Goal: Information Seeking & Learning: Check status

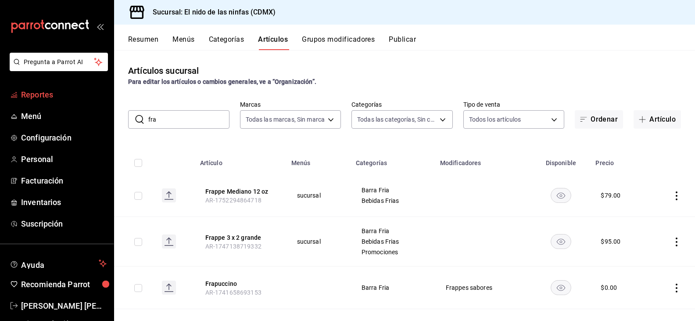
click at [64, 94] on span "Reportes" at bounding box center [64, 95] width 86 height 12
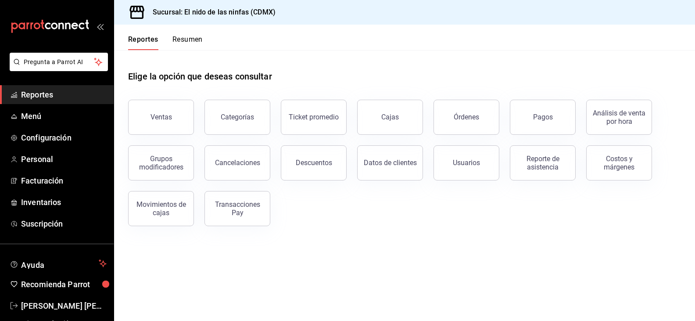
click at [546, 169] on div "Reporte de asistencia" at bounding box center [542, 162] width 54 height 17
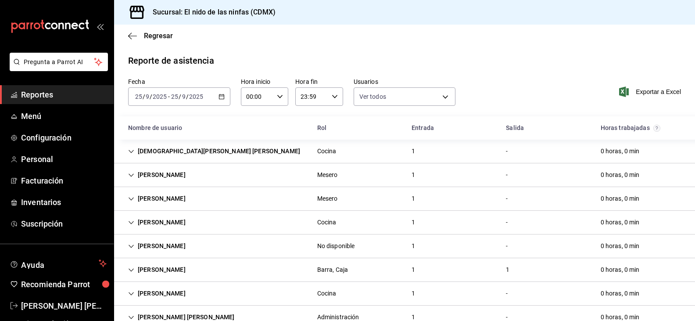
click at [261, 271] on div "[PERSON_NAME], Caja 1 1 0 horas, 0 min" at bounding box center [404, 270] width 581 height 24
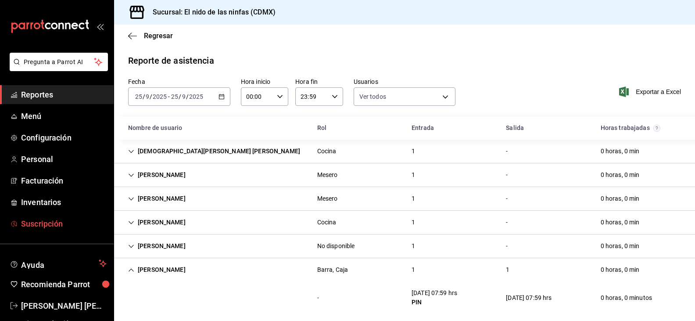
click at [38, 221] on span "Suscripción" at bounding box center [64, 224] width 86 height 12
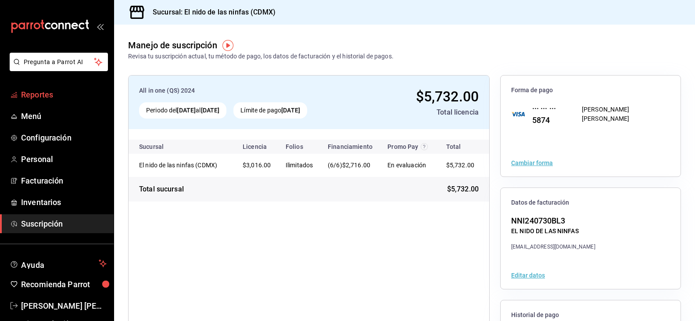
click at [40, 90] on span "Reportes" at bounding box center [64, 95] width 86 height 12
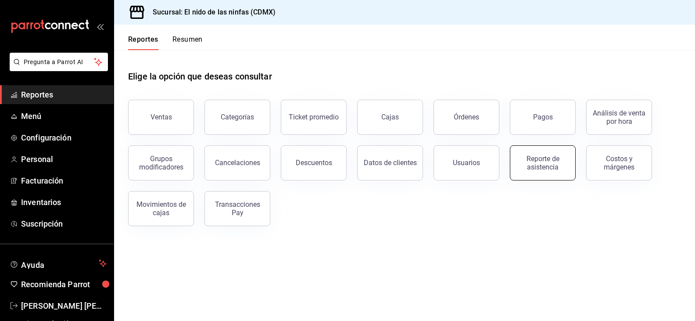
click at [545, 160] on div "Reporte de asistencia" at bounding box center [542, 162] width 54 height 17
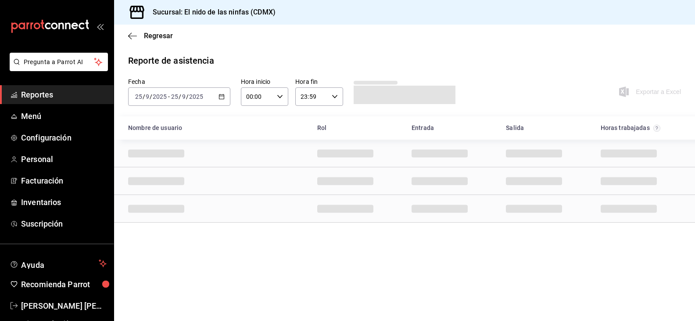
click at [222, 97] on icon "button" at bounding box center [221, 96] width 6 height 6
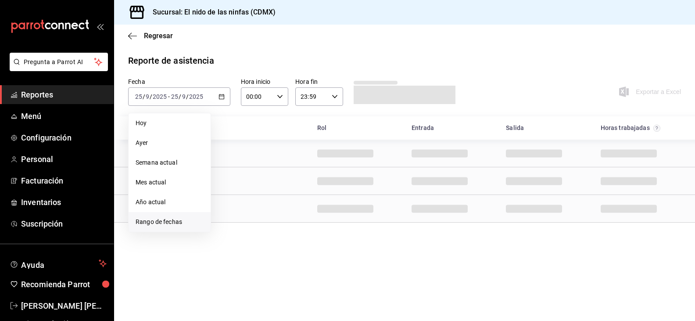
click at [164, 220] on span "Rango de fechas" at bounding box center [170, 221] width 68 height 9
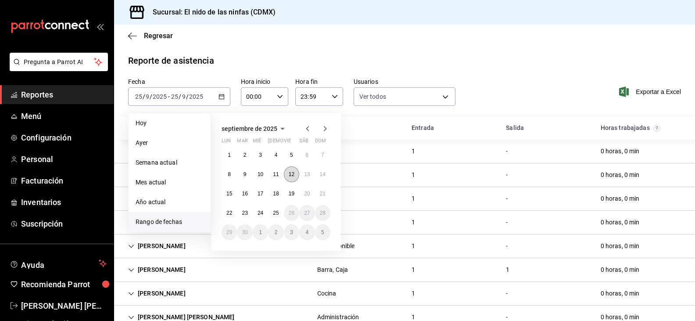
click at [292, 173] on abbr "12" at bounding box center [292, 174] width 6 height 6
click at [279, 217] on button "25" at bounding box center [275, 213] width 15 height 16
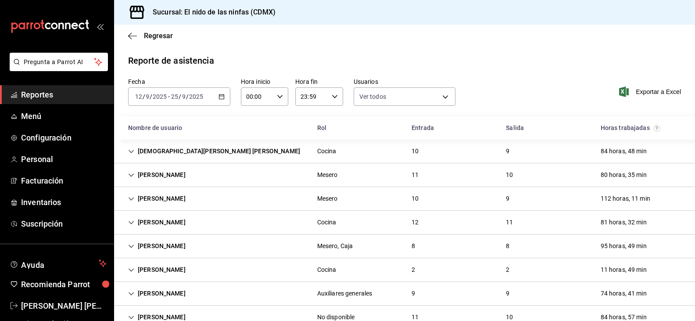
click at [219, 150] on div "[DEMOGRAPHIC_DATA][PERSON_NAME] [PERSON_NAME]" at bounding box center [214, 151] width 186 height 16
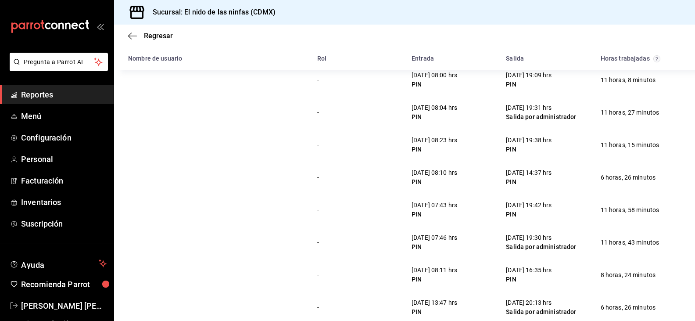
scroll to position [88, 0]
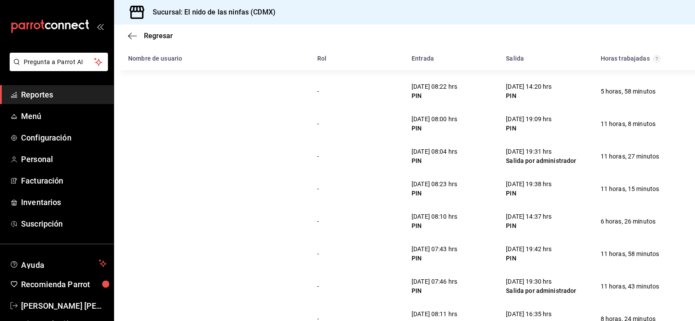
click at [499, 126] on div "[DATE] 19:09 hrs PIN" at bounding box center [529, 123] width 60 height 25
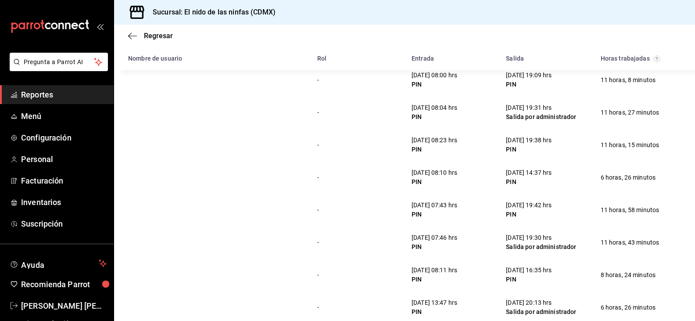
click at [444, 143] on div "[DATE] 08:23 hrs" at bounding box center [435, 140] width 46 height 9
click at [457, 150] on div "PIN" at bounding box center [435, 149] width 46 height 9
click at [484, 156] on div "- [DATE] 08:23 hrs PIN [DATE] 19:38 hrs PIN 11 horas, 15 minutos" at bounding box center [404, 145] width 581 height 32
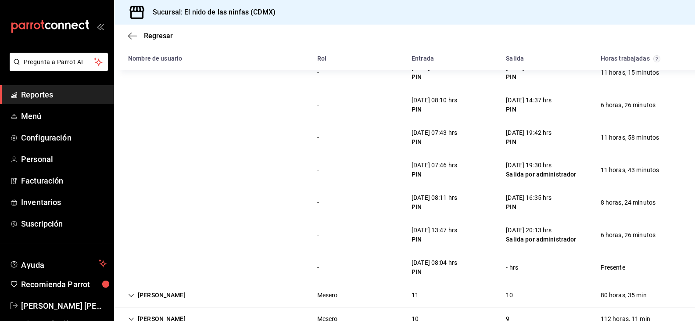
scroll to position [219, 0]
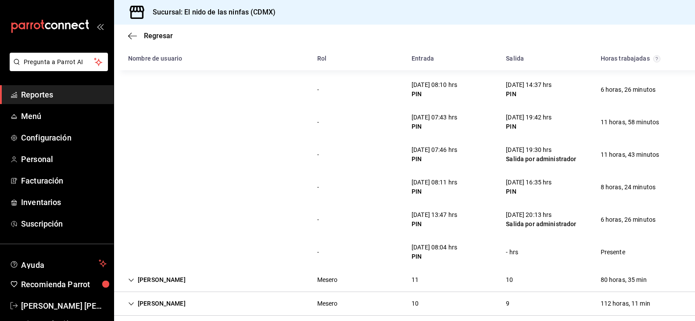
click at [450, 269] on div "[PERSON_NAME] Mesero 11 10 80 horas, 35 min" at bounding box center [404, 280] width 581 height 24
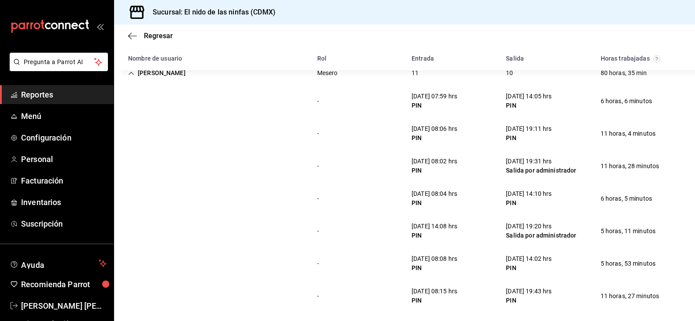
scroll to position [439, 0]
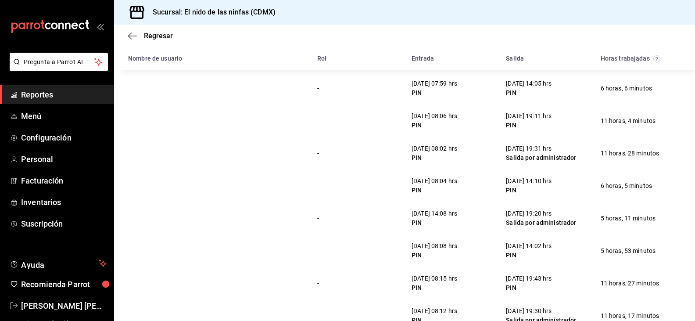
click at [538, 118] on div "[DATE] 19:11 hrs" at bounding box center [529, 115] width 46 height 9
click at [484, 197] on div "- [DATE] 08:04 hrs PIN [DATE] 14:10 hrs PIN 6 horas, 5 minutos" at bounding box center [404, 185] width 581 height 32
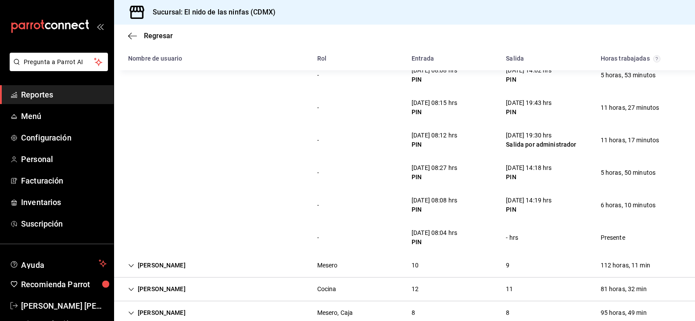
scroll to position [702, 0]
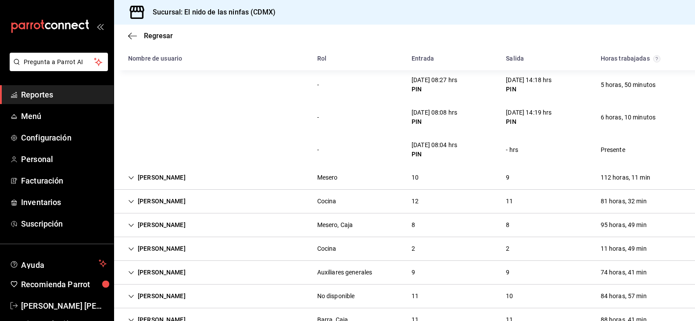
click at [193, 177] on div "[PERSON_NAME] 10 9 112 horas, 11 min" at bounding box center [404, 178] width 581 height 24
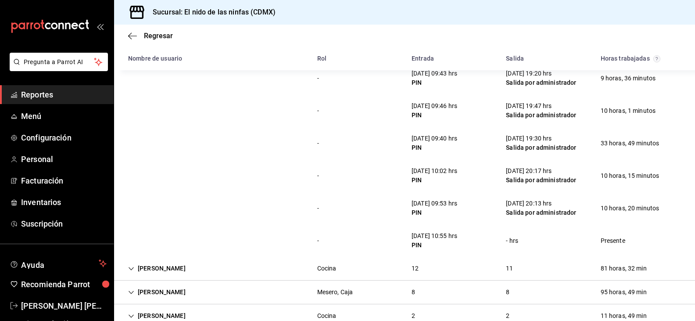
scroll to position [1097, 0]
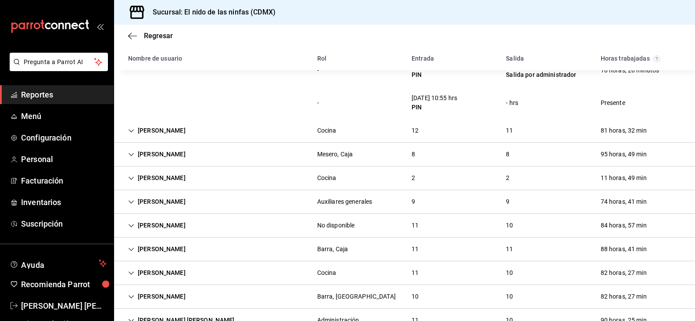
click at [223, 125] on div "[PERSON_NAME] Cocina 12 11 81 horas, 32 min" at bounding box center [404, 131] width 581 height 24
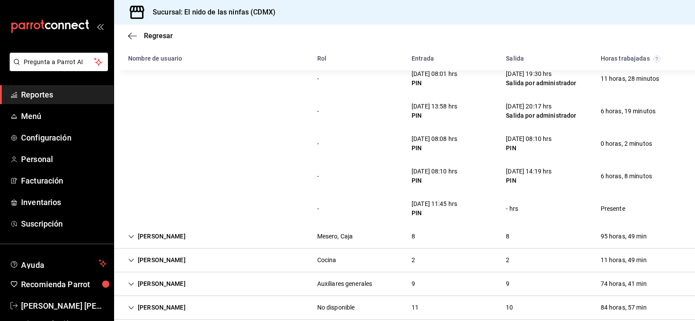
scroll to position [1360, 0]
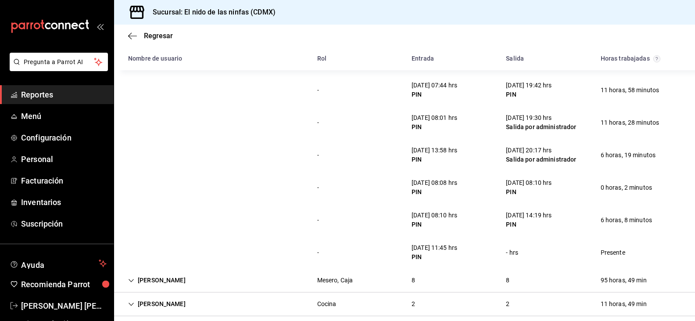
click at [331, 276] on div "Mesero, Caja" at bounding box center [335, 280] width 36 height 9
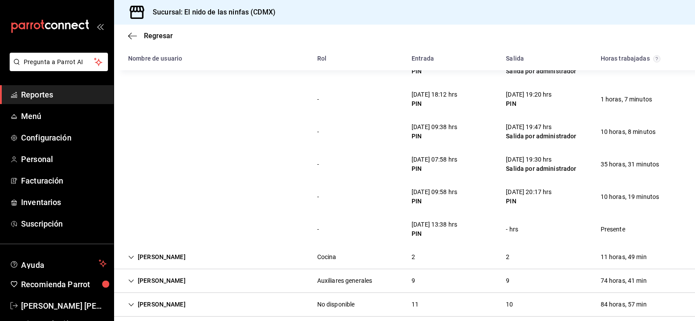
scroll to position [1711, 0]
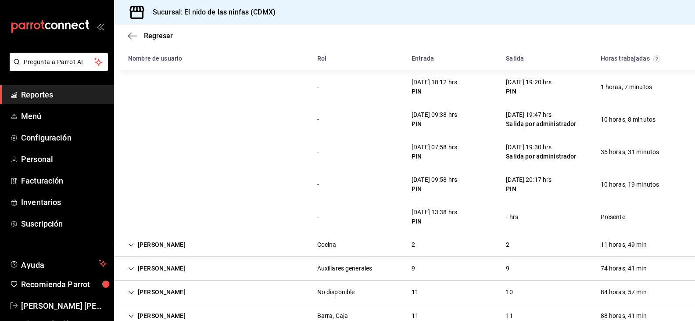
click at [194, 246] on div "[PERSON_NAME] Cocina 2 2 11 horas, 49 min" at bounding box center [404, 245] width 581 height 24
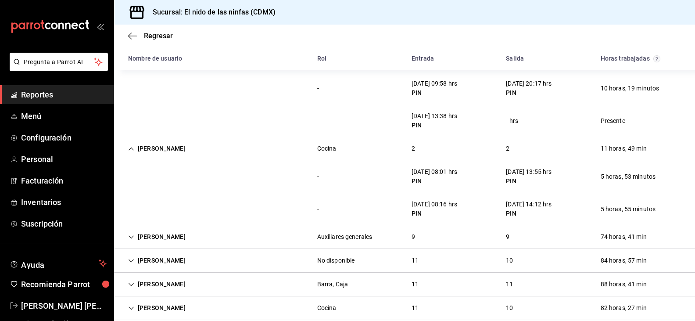
scroll to position [1843, 0]
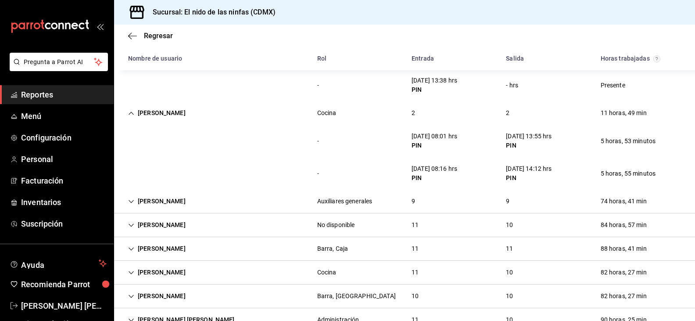
click at [172, 203] on div "[PERSON_NAME]" at bounding box center [157, 201] width 72 height 16
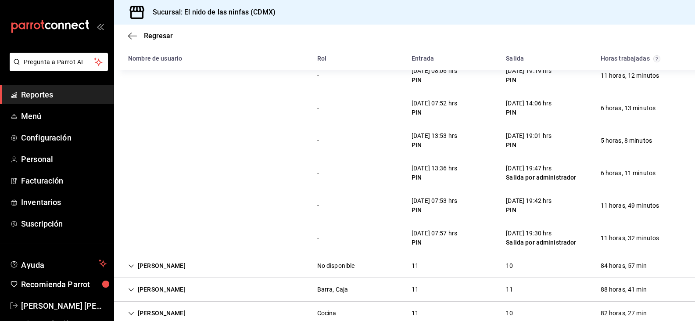
scroll to position [2106, 0]
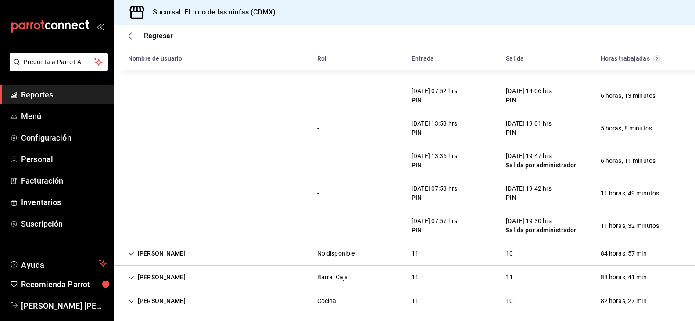
click at [173, 249] on div "[PERSON_NAME]" at bounding box center [157, 253] width 72 height 16
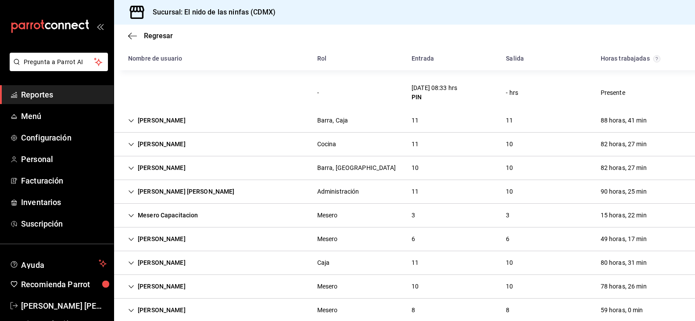
scroll to position [2632, 0]
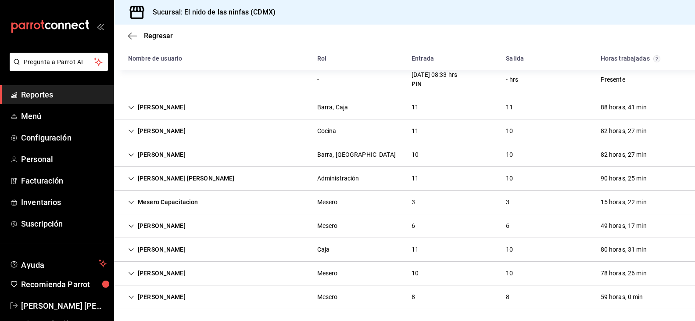
click at [352, 106] on div "[PERSON_NAME], Caja 11 11 88 horas, 41 min" at bounding box center [404, 108] width 581 height 24
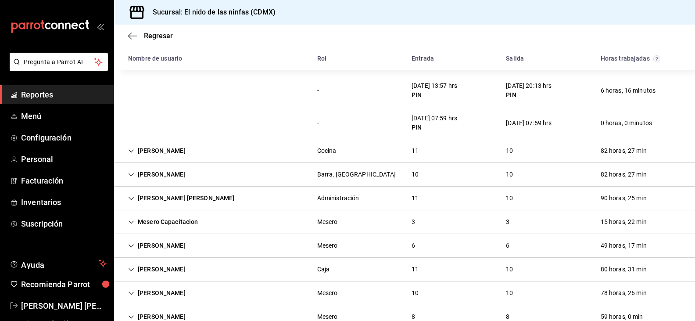
scroll to position [2983, 0]
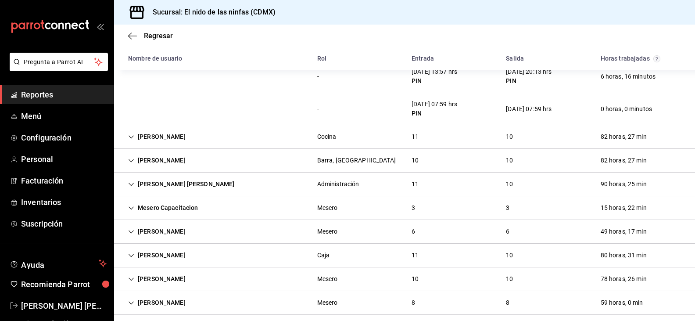
click at [233, 133] on div "[PERSON_NAME] Cocina 11 10 82 horas, 27 min" at bounding box center [404, 137] width 581 height 24
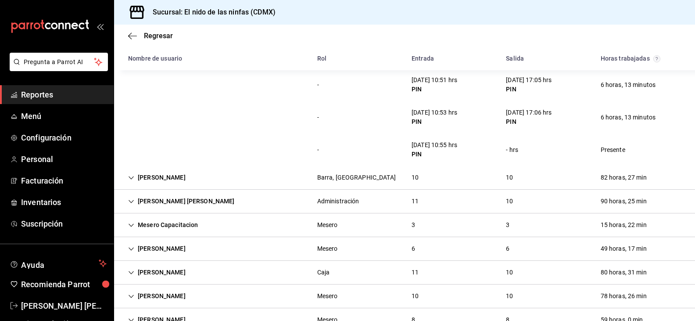
scroll to position [3348, 0]
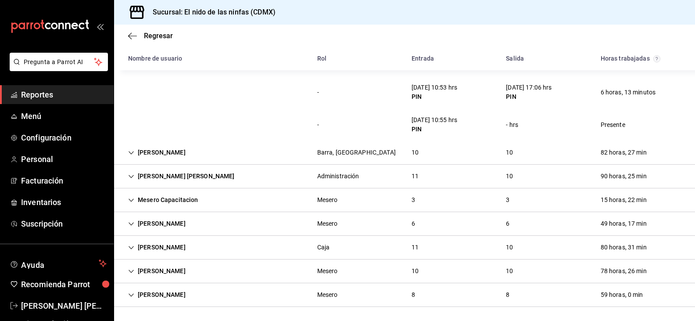
click at [225, 154] on div "[PERSON_NAME], Mesero 10 10 82 horas, 27 min" at bounding box center [404, 153] width 581 height 24
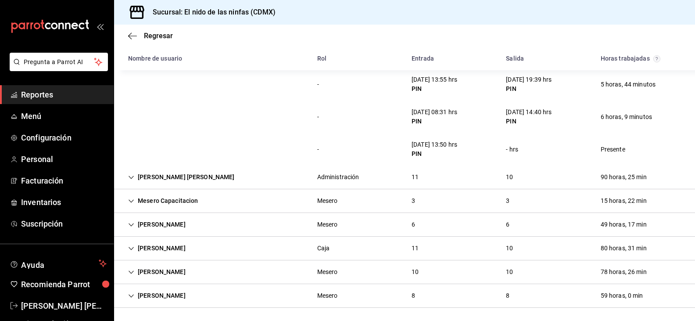
scroll to position [3704, 0]
click at [324, 201] on div "Mesero" at bounding box center [327, 199] width 21 height 9
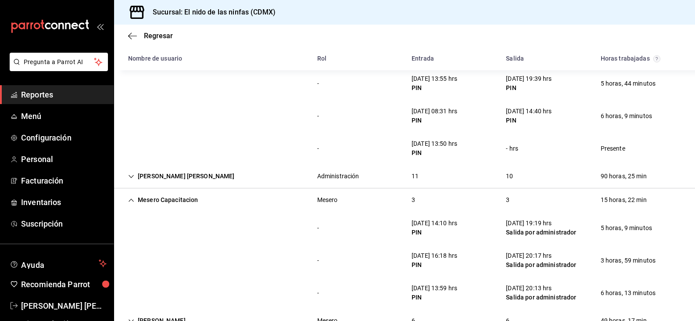
click at [317, 200] on div "Mesero" at bounding box center [327, 199] width 21 height 9
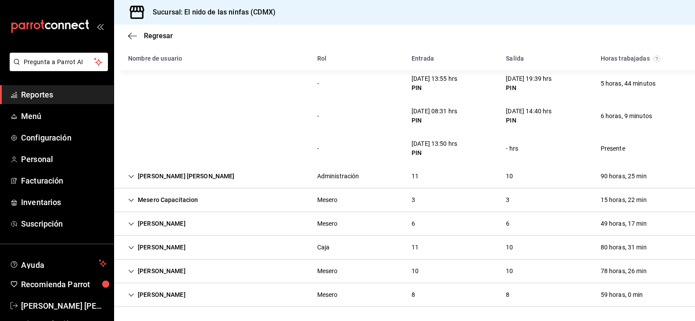
click at [193, 221] on div "[PERSON_NAME]" at bounding box center [157, 223] width 72 height 16
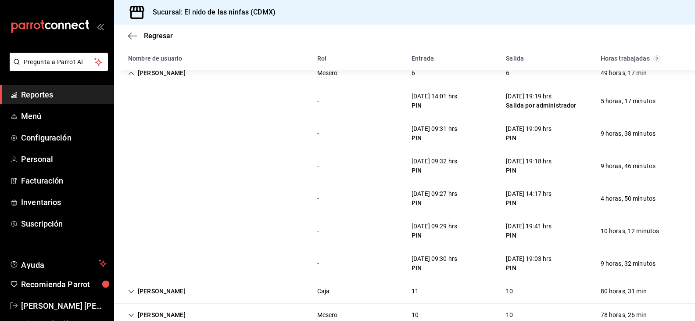
scroll to position [3899, 0]
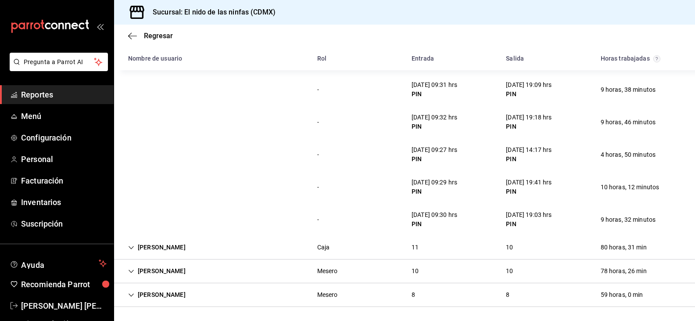
click at [200, 247] on div "[PERSON_NAME] Caja 11 10 80 horas, 31 min" at bounding box center [404, 248] width 581 height 24
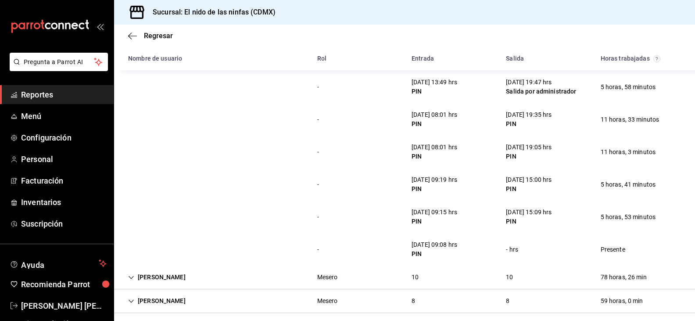
scroll to position [4256, 0]
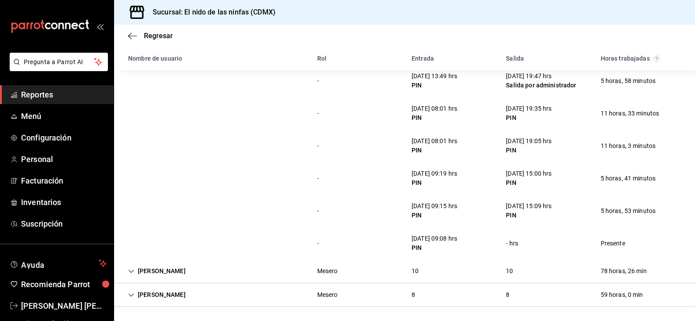
click at [233, 275] on div "[PERSON_NAME] Mesero 10 10 78 horas, 26 min" at bounding box center [404, 271] width 581 height 24
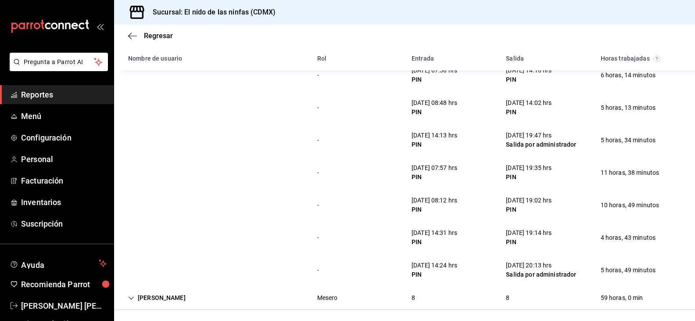
scroll to position [4580, 0]
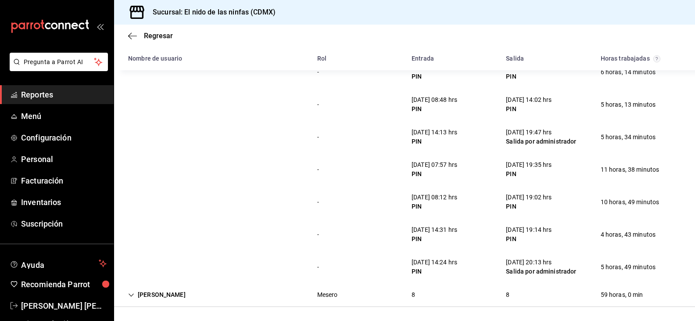
click at [451, 229] on div "[DATE] 14:31 hrs" at bounding box center [435, 229] width 46 height 9
click at [461, 211] on div "[DATE] 08:12 hrs PIN" at bounding box center [434, 201] width 60 height 25
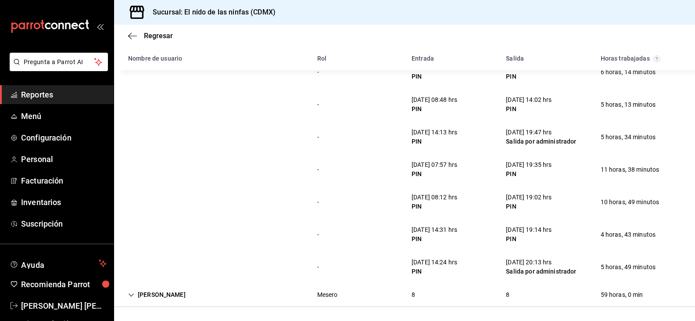
click at [452, 200] on div "[DATE] 08:12 hrs" at bounding box center [435, 197] width 46 height 9
click at [457, 194] on div "[DATE] 08:12 hrs" at bounding box center [435, 197] width 46 height 9
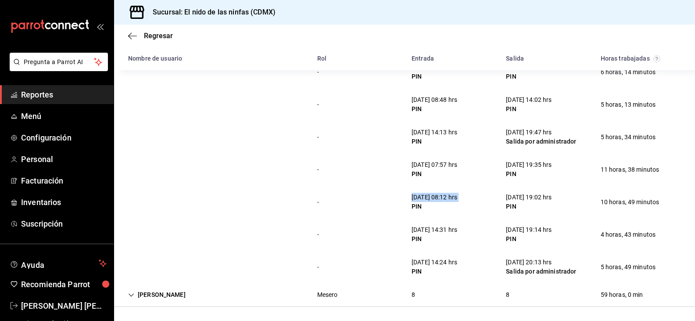
click at [457, 194] on div "[DATE] 08:12 hrs" at bounding box center [435, 197] width 46 height 9
click at [464, 198] on div "[DATE] 08:12 hrs PIN" at bounding box center [434, 201] width 60 height 25
click at [451, 198] on div "[DATE] 08:12 hrs" at bounding box center [435, 197] width 46 height 9
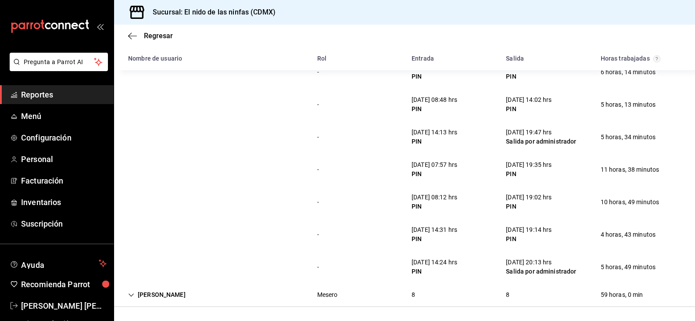
click at [445, 196] on div "[DATE] 08:12 hrs" at bounding box center [435, 197] width 46 height 9
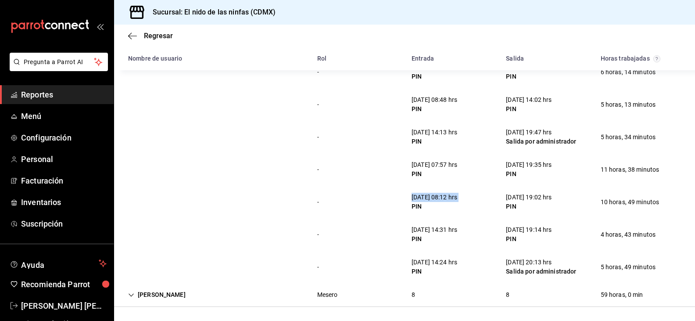
click at [445, 196] on div "[DATE] 08:12 hrs" at bounding box center [435, 197] width 46 height 9
click at [469, 187] on div "- [DATE] 08:12 hrs PIN [DATE] 19:02 hrs PIN 10 horas, 49 minutos" at bounding box center [404, 202] width 581 height 32
click at [457, 193] on div "[DATE] 08:12 hrs" at bounding box center [435, 197] width 46 height 9
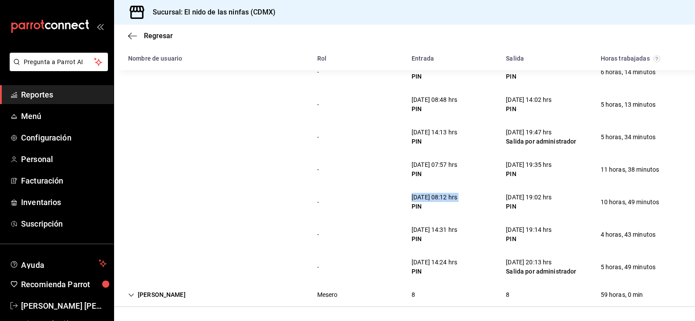
click at [456, 192] on div "[DATE] 08:12 hrs PIN" at bounding box center [434, 201] width 60 height 25
click at [186, 296] on div "[PERSON_NAME]" at bounding box center [157, 294] width 72 height 16
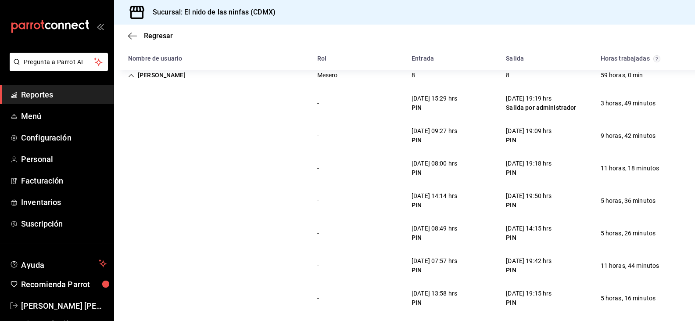
scroll to position [4755, 0]
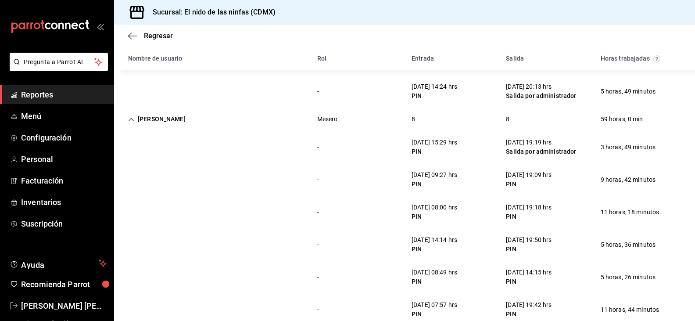
click at [317, 187] on div "-" at bounding box center [318, 180] width 16 height 16
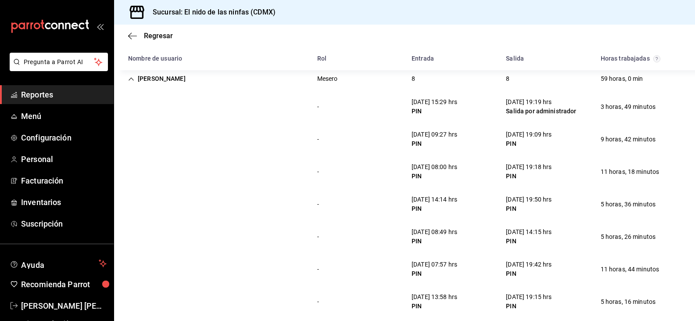
scroll to position [4795, 0]
click at [340, 231] on div "- [DATE] 08:49 hrs PIN [DATE] 14:15 hrs PIN 5 horas, 26 minutos" at bounding box center [404, 237] width 581 height 32
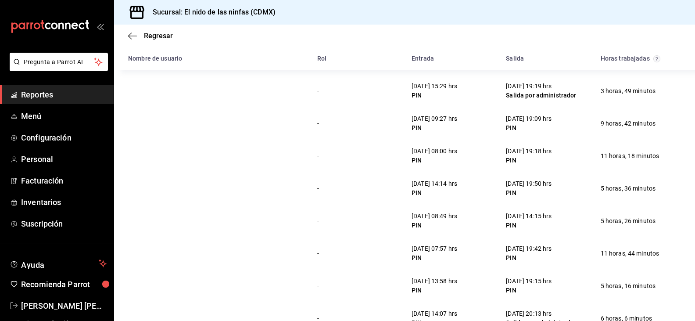
scroll to position [4839, 0]
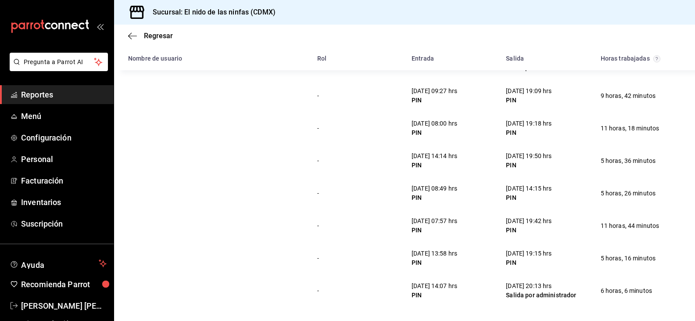
click at [352, 163] on div "- [DATE] 14:14 hrs PIN [DATE] 19:50 hrs PIN 5 horas, 36 minutos" at bounding box center [404, 160] width 581 height 32
click at [273, 109] on div "- [DATE] 09:27 hrs PIN [DATE] 19:09 hrs PIN 9 horas, 42 minutos" at bounding box center [404, 95] width 581 height 32
click at [373, 161] on div "- [DATE] 14:14 hrs PIN [DATE] 19:50 hrs PIN 5 horas, 36 minutos" at bounding box center [404, 160] width 581 height 32
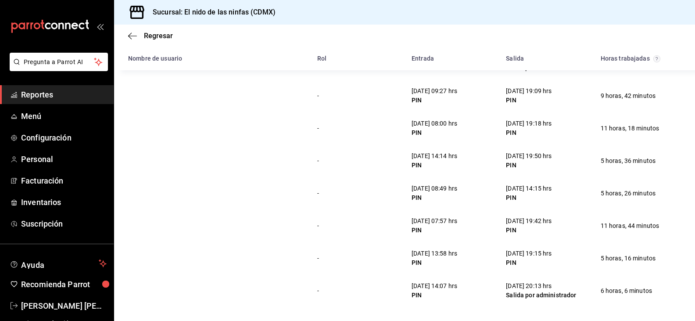
click at [372, 160] on div "- [DATE] 14:14 hrs PIN [DATE] 19:50 hrs PIN 5 horas, 36 minutos" at bounding box center [404, 160] width 581 height 32
click at [358, 137] on div "- [DATE] 08:00 hrs PIN [DATE] 19:18 hrs PIN 11 horas, 18 minutos" at bounding box center [404, 128] width 581 height 32
click at [302, 128] on div "- [DATE] 08:00 hrs PIN [DATE] 19:18 hrs PIN 11 horas, 18 minutos" at bounding box center [404, 128] width 581 height 32
